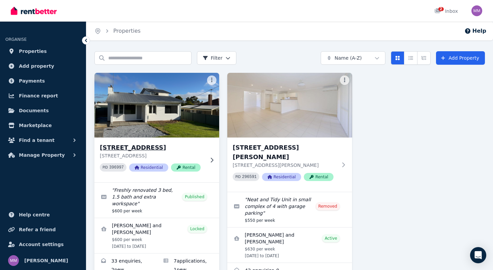
click at [159, 152] on p "[STREET_ADDRESS]" at bounding box center [152, 155] width 105 height 7
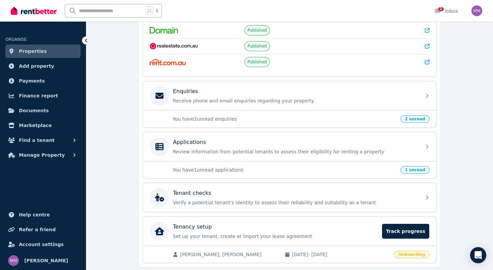
scroll to position [164, 0]
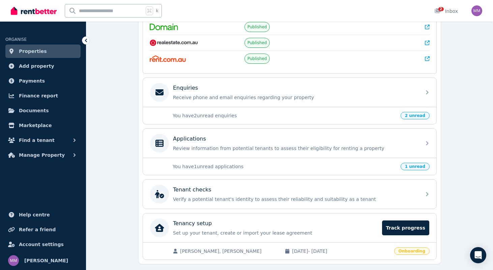
click at [273, 164] on p "You have 1 unread applications" at bounding box center [285, 166] width 224 height 7
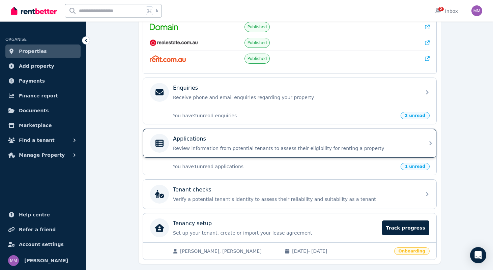
click at [269, 150] on p "Review information from potential tenants to assess their eligibility for renti…" at bounding box center [295, 148] width 244 height 7
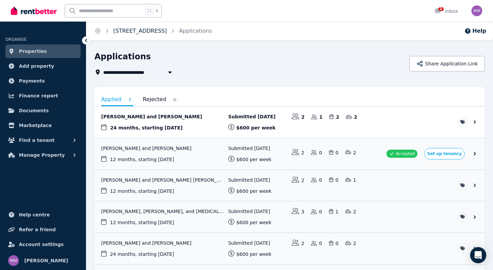
click at [158, 31] on link "[STREET_ADDRESS]" at bounding box center [140, 31] width 54 height 6
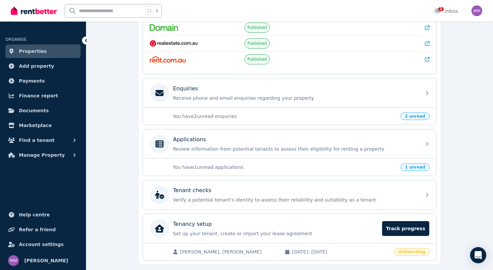
scroll to position [184, 0]
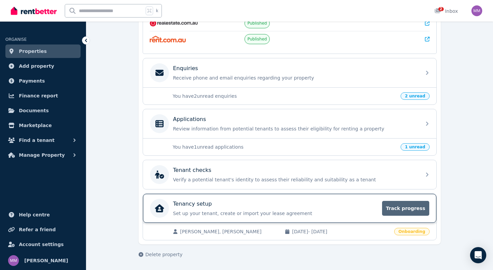
click at [404, 210] on span "Track progress" at bounding box center [405, 208] width 47 height 15
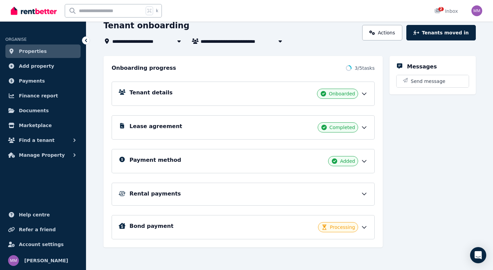
scroll to position [42, 0]
click at [353, 228] on span "Processing" at bounding box center [342, 227] width 25 height 7
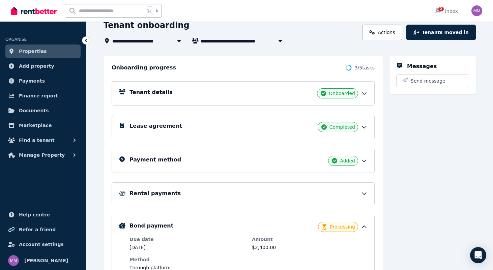
click at [358, 194] on div "Rental payments" at bounding box center [249, 194] width 238 height 8
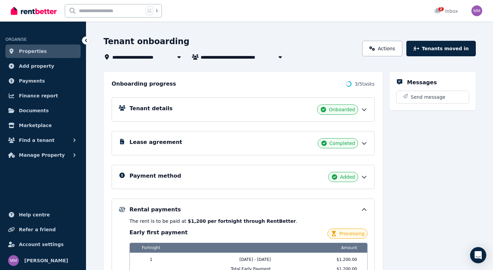
scroll to position [24, 0]
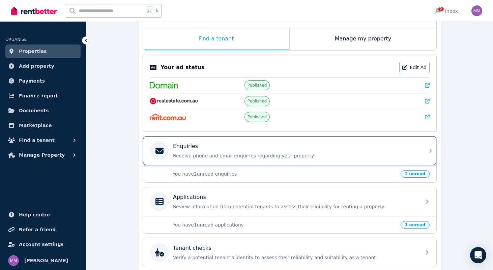
scroll to position [44, 0]
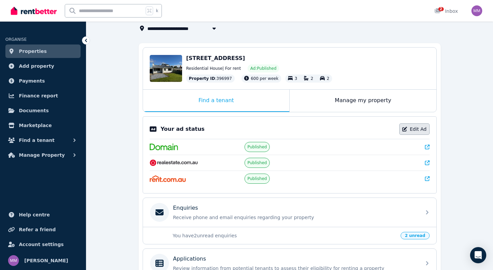
click at [406, 128] on icon at bounding box center [404, 129] width 5 height 5
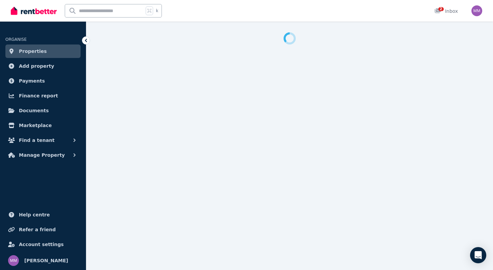
select select "**********"
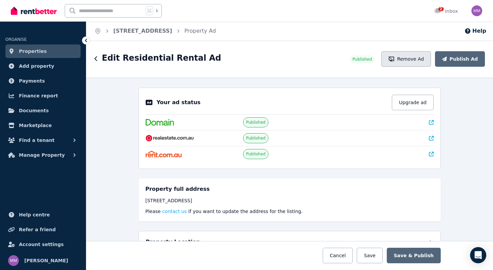
click at [405, 59] on button "Remove Ad" at bounding box center [407, 59] width 50 height 16
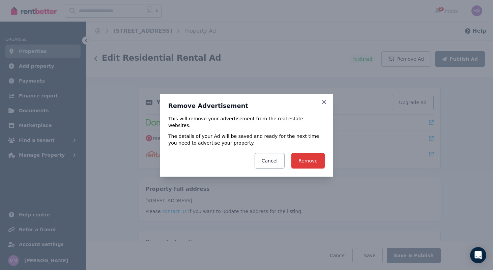
click at [315, 156] on button "Remove" at bounding box center [307, 161] width 33 height 16
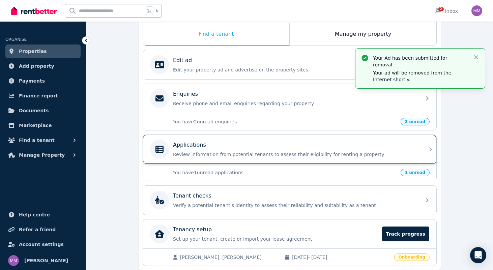
scroll to position [108, 0]
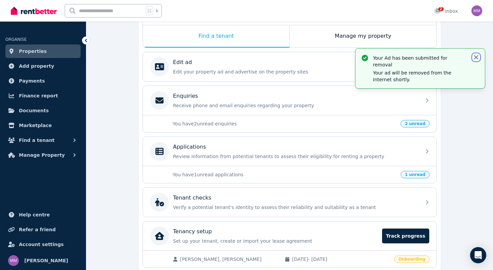
click at [476, 59] on icon "button" at bounding box center [476, 57] width 7 height 7
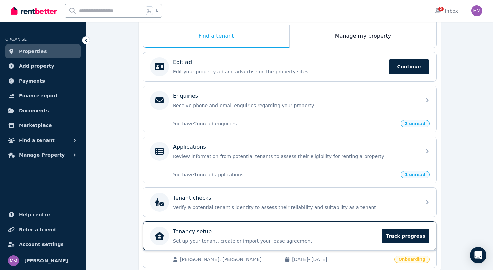
click at [261, 228] on div "Tenancy setup" at bounding box center [275, 232] width 205 height 8
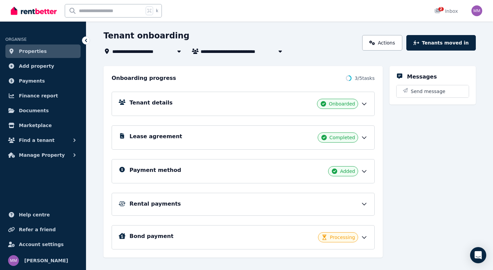
scroll to position [42, 0]
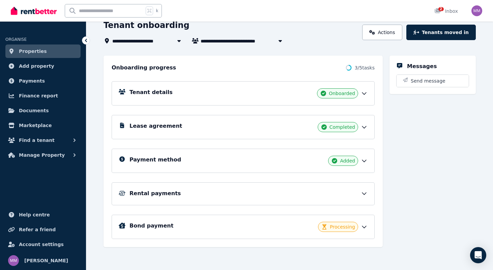
click at [244, 158] on div "Payment method Added" at bounding box center [249, 161] width 238 height 10
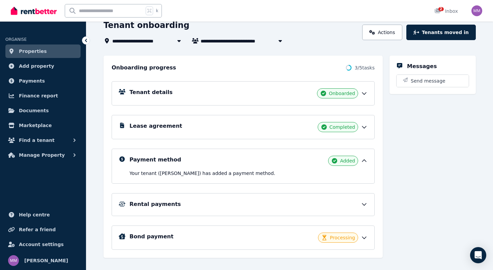
click at [244, 158] on div "Payment method Added" at bounding box center [249, 161] width 238 height 10
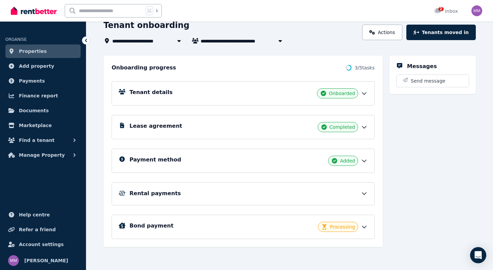
click at [237, 195] on div "Rental payments" at bounding box center [249, 194] width 238 height 8
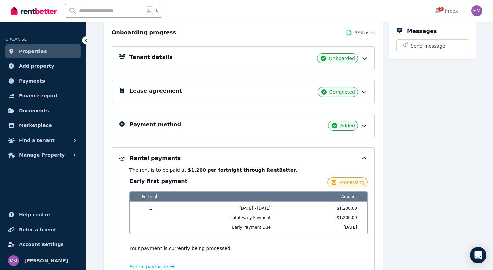
scroll to position [0, 0]
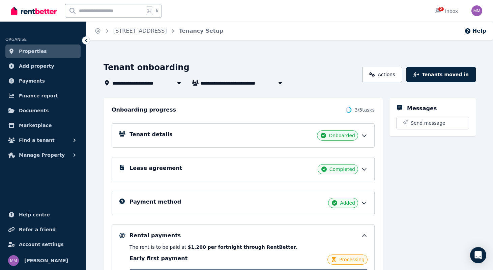
click at [167, 35] on span "[STREET_ADDRESS]" at bounding box center [140, 31] width 54 height 8
click at [160, 31] on link "[STREET_ADDRESS]" at bounding box center [140, 31] width 54 height 6
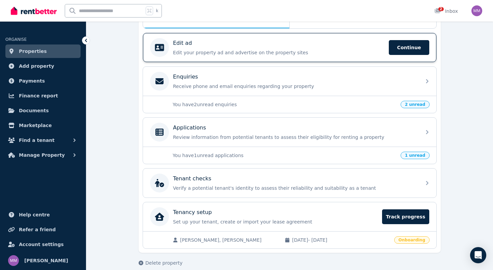
scroll to position [136, 0]
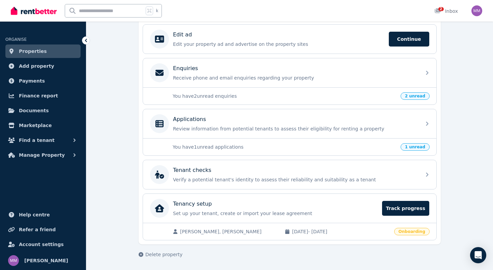
click at [51, 52] on link "Properties" at bounding box center [42, 51] width 75 height 13
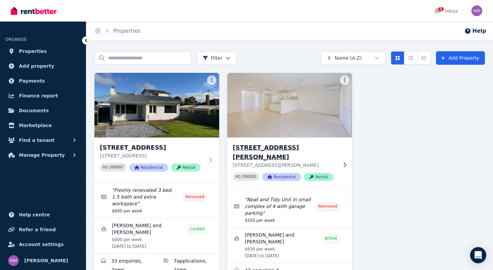
click at [346, 162] on icon at bounding box center [345, 164] width 3 height 5
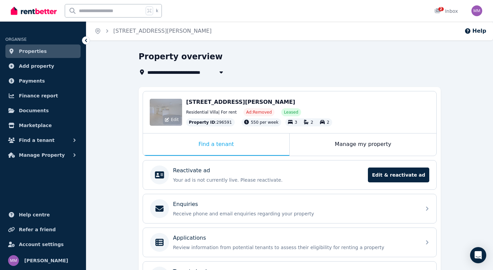
click at [161, 114] on div "Edit" at bounding box center [166, 112] width 32 height 27
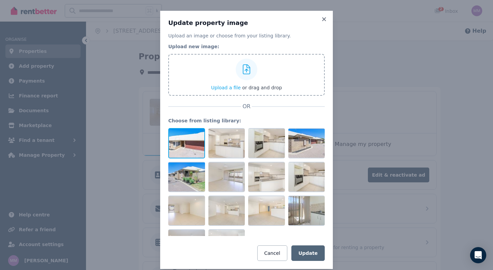
click at [185, 149] on div at bounding box center [186, 143] width 37 height 30
click at [317, 253] on button "Update" at bounding box center [307, 254] width 33 height 16
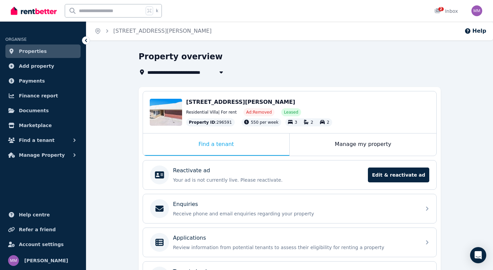
click at [32, 50] on span "Properties" at bounding box center [33, 51] width 28 height 8
